Goal: Use online tool/utility: Utilize a website feature to perform a specific function

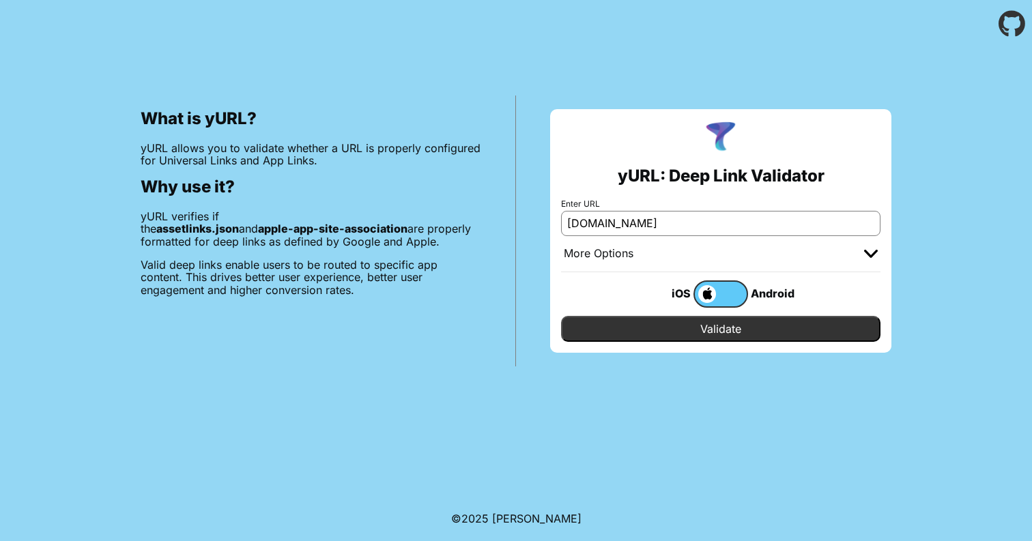
type input "zalando.de"
click at [760, 330] on input "Validate" at bounding box center [720, 329] width 319 height 26
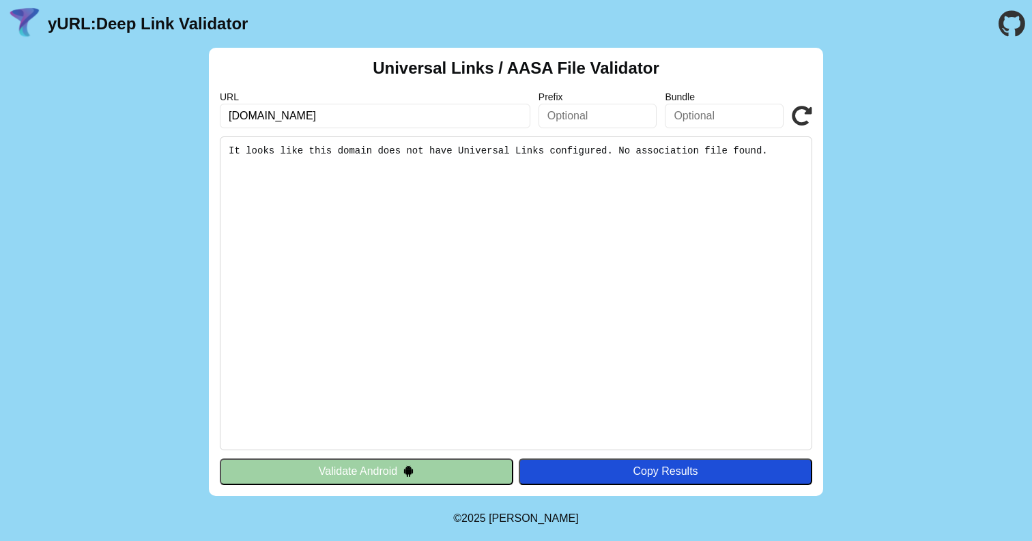
click at [390, 111] on input "[DOMAIN_NAME]" at bounding box center [375, 116] width 311 height 25
type input "[DOMAIN_NAME]"
click at [801, 113] on icon at bounding box center [802, 116] width 20 height 20
